Goal: Contribute content

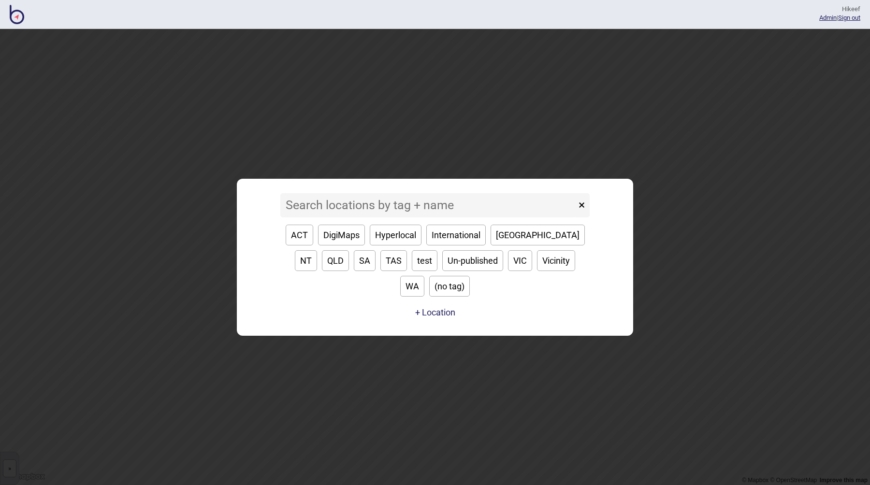
click at [348, 216] on input at bounding box center [428, 205] width 296 height 24
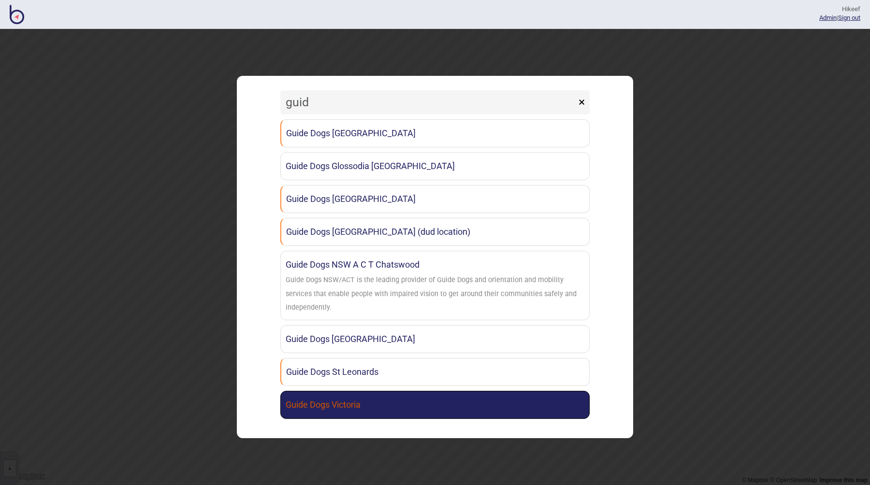
type input "guid"
click at [380, 396] on link "Guide Dogs Victoria" at bounding box center [434, 405] width 309 height 28
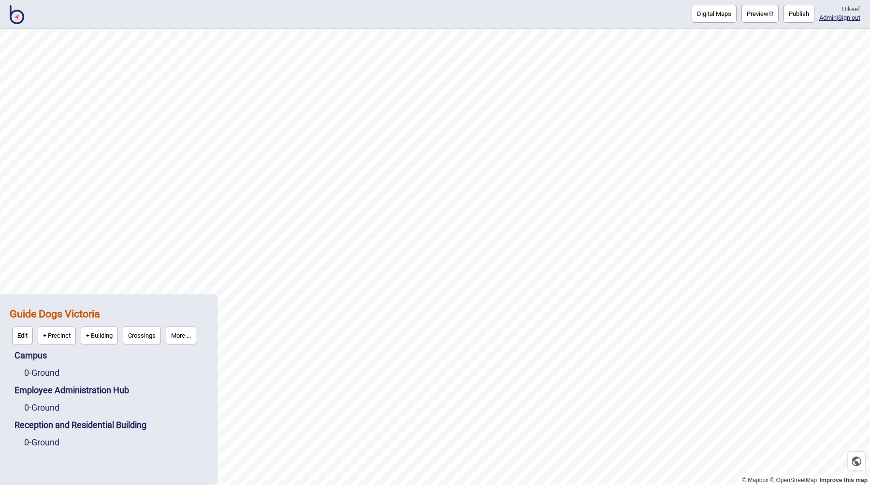
click at [790, 12] on button "Publish" at bounding box center [799, 14] width 31 height 18
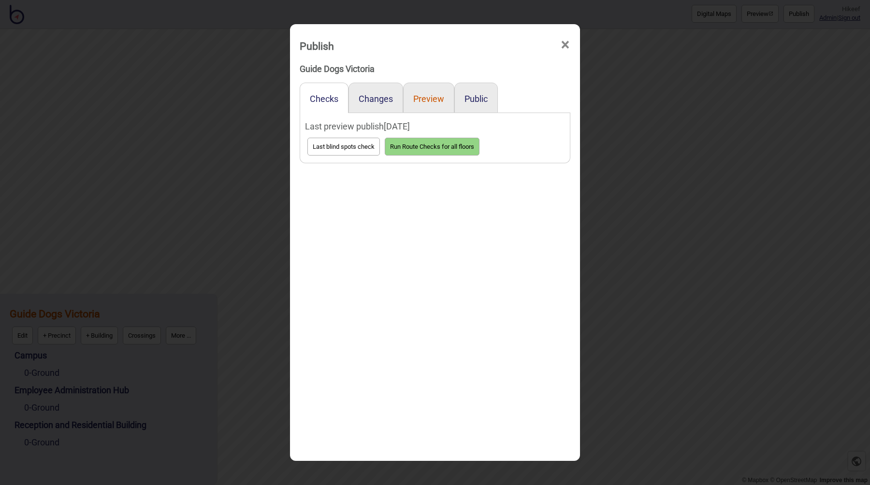
click at [431, 98] on button "Preview" at bounding box center [428, 99] width 31 height 10
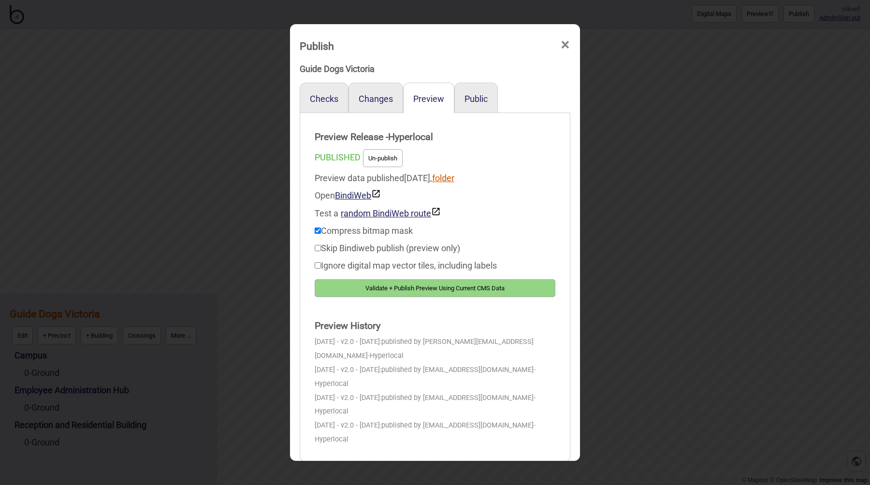
click at [454, 176] on link "folder" at bounding box center [443, 178] width 22 height 10
click at [443, 291] on button "Validate + Publish Preview Using Current CMS Data" at bounding box center [435, 288] width 241 height 18
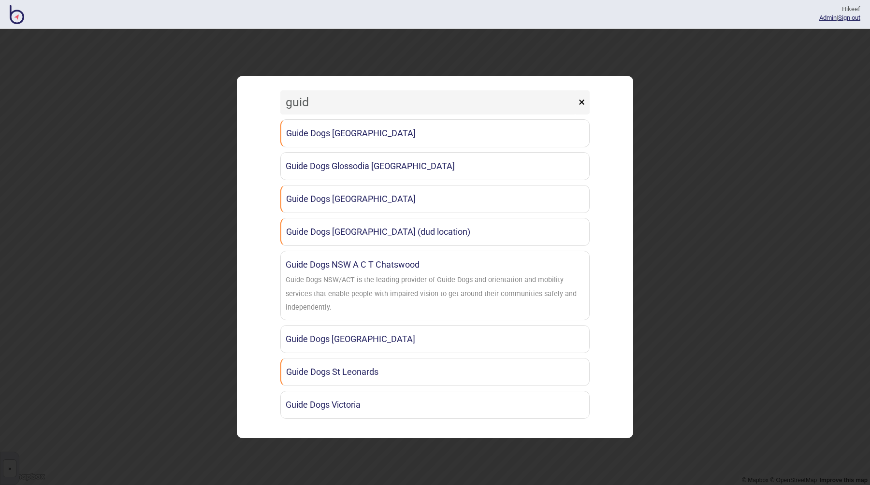
click at [178, 230] on div "guid × Guide Dogs Canberra Guide Dogs Glossodia [GEOGRAPHIC_DATA] Guide Dogs Ne…" at bounding box center [435, 257] width 870 height 456
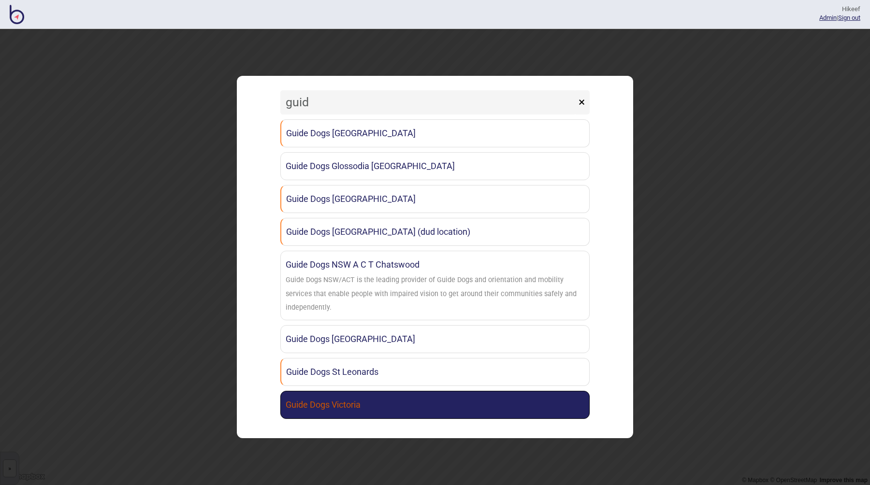
click at [390, 396] on link "Guide Dogs Victoria" at bounding box center [434, 405] width 309 height 28
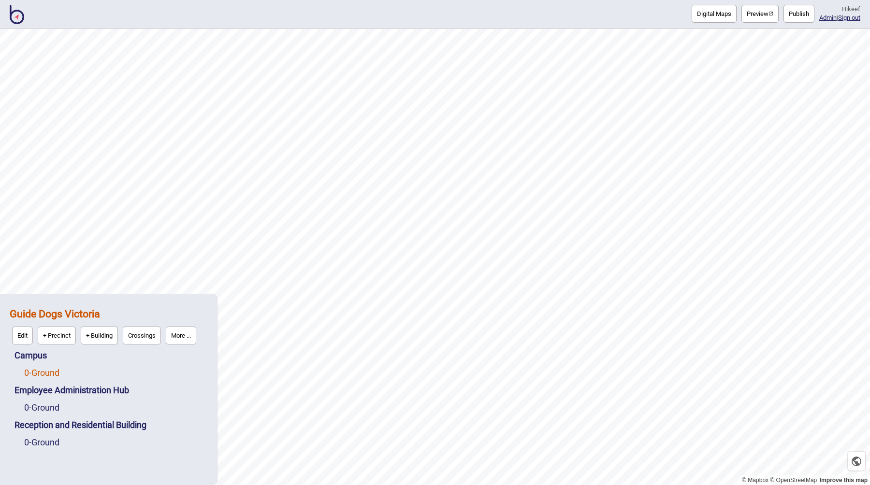
click at [59, 371] on link "0 - Ground" at bounding box center [41, 373] width 35 height 10
click at [92, 370] on button "Vector" at bounding box center [99, 371] width 29 height 18
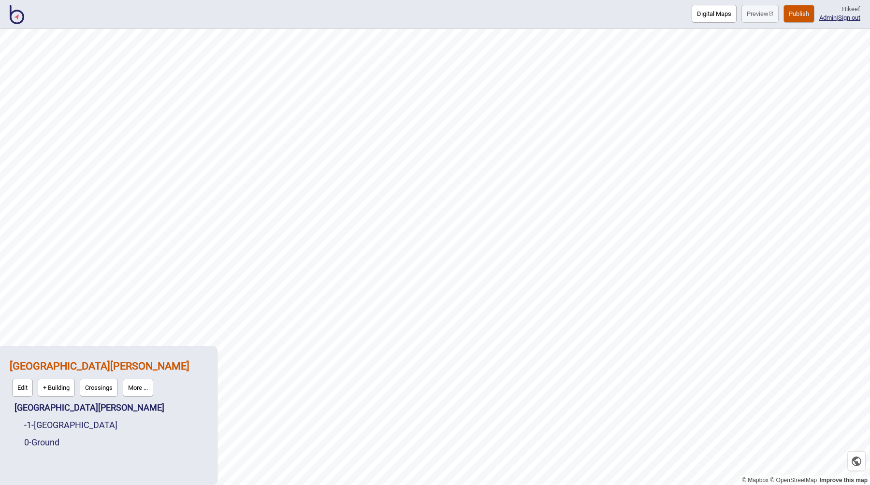
click at [794, 13] on button "Publish" at bounding box center [799, 14] width 31 height 18
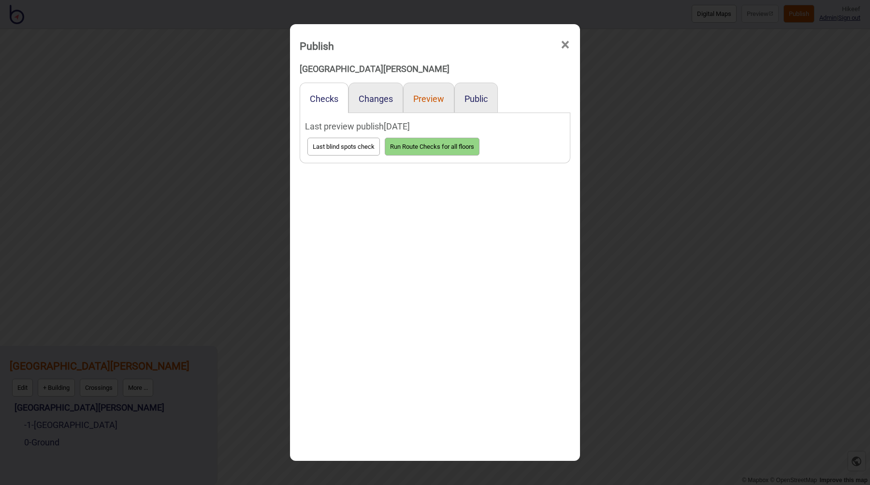
click at [431, 102] on button "Preview" at bounding box center [428, 99] width 31 height 10
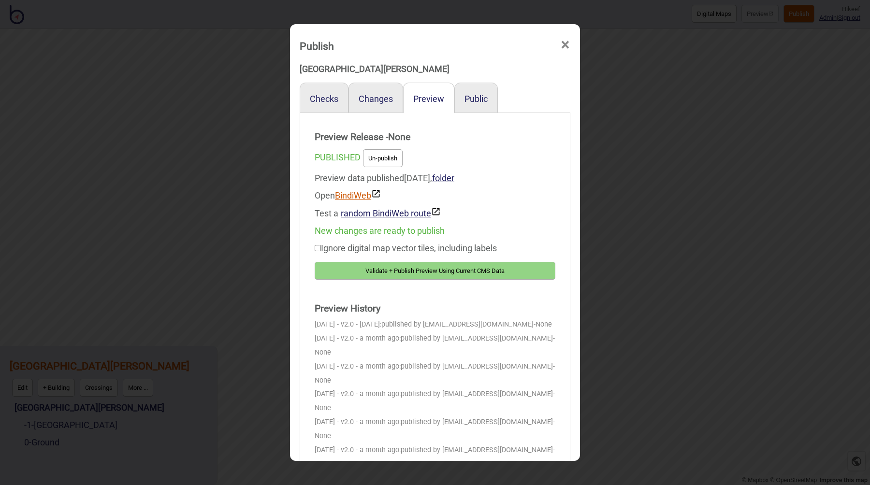
click at [355, 194] on link "BindiWeb" at bounding box center [358, 195] width 46 height 10
